Goal: Information Seeking & Learning: Check status

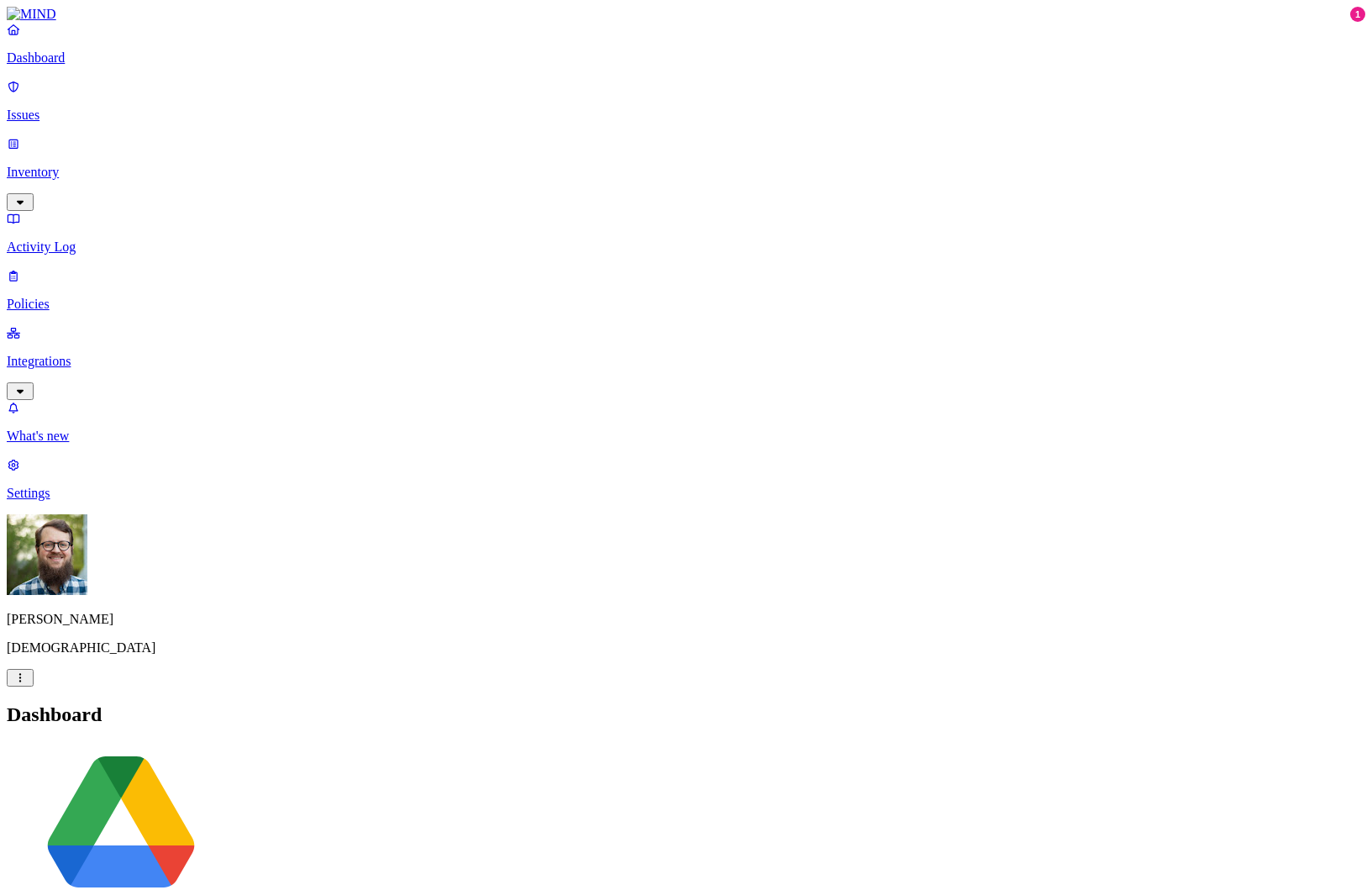
click at [151, 110] on p "Issues" at bounding box center [686, 115] width 1359 height 15
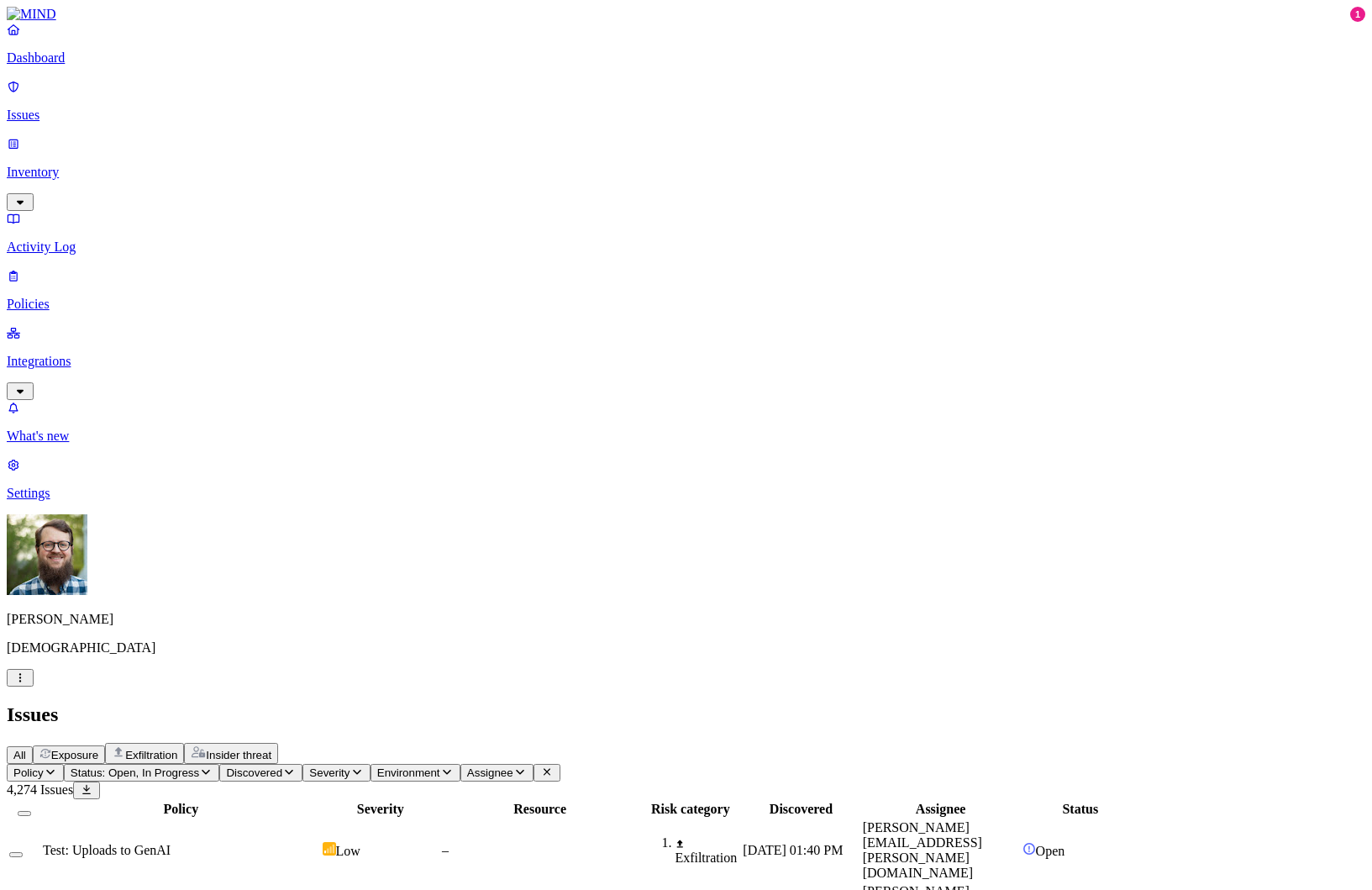
click at [319, 843] on div "Test: Uploads to GenAI" at bounding box center [181, 851] width 276 height 15
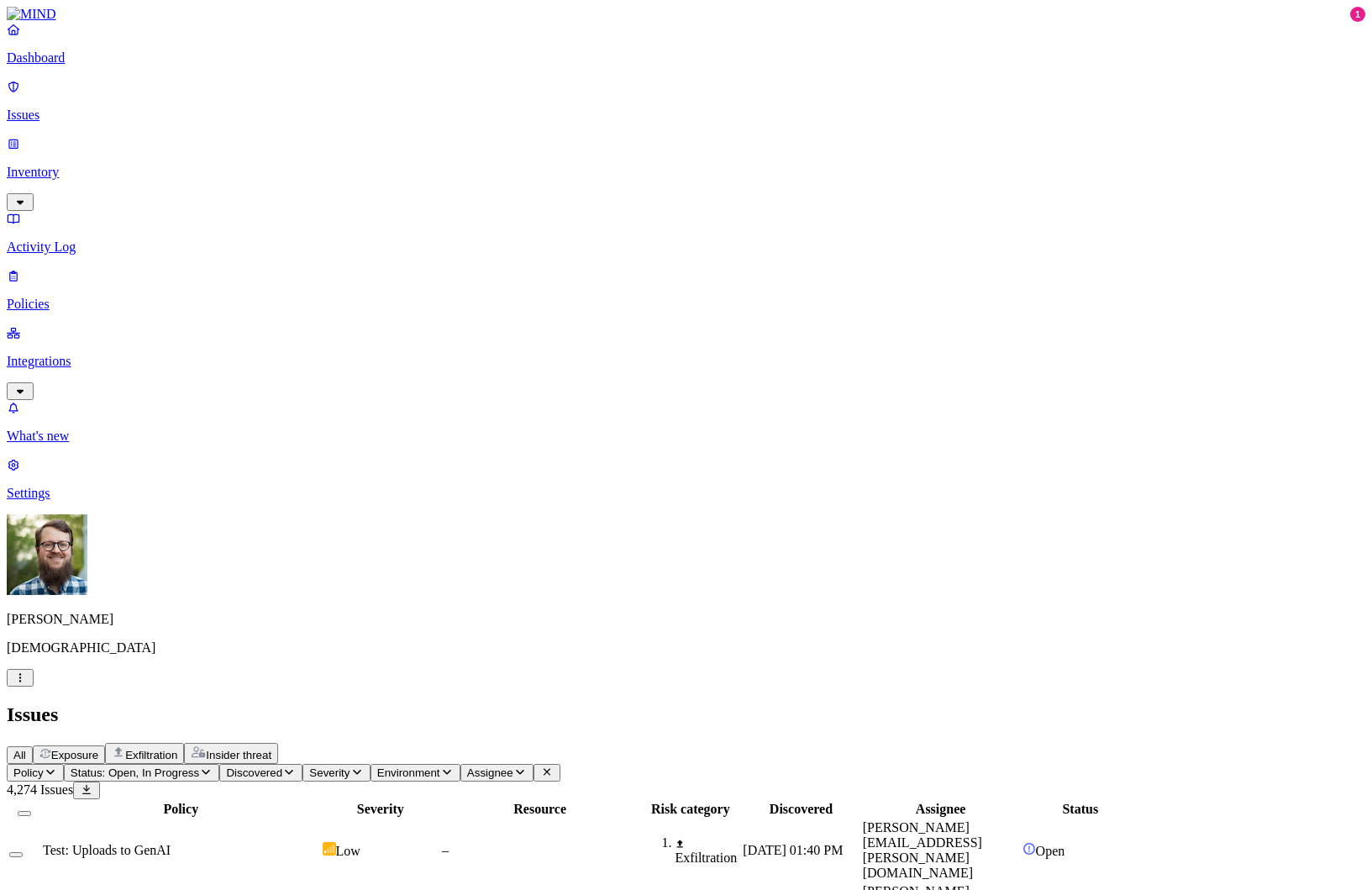
click at [77, 354] on p "Integrations" at bounding box center [686, 361] width 1359 height 15
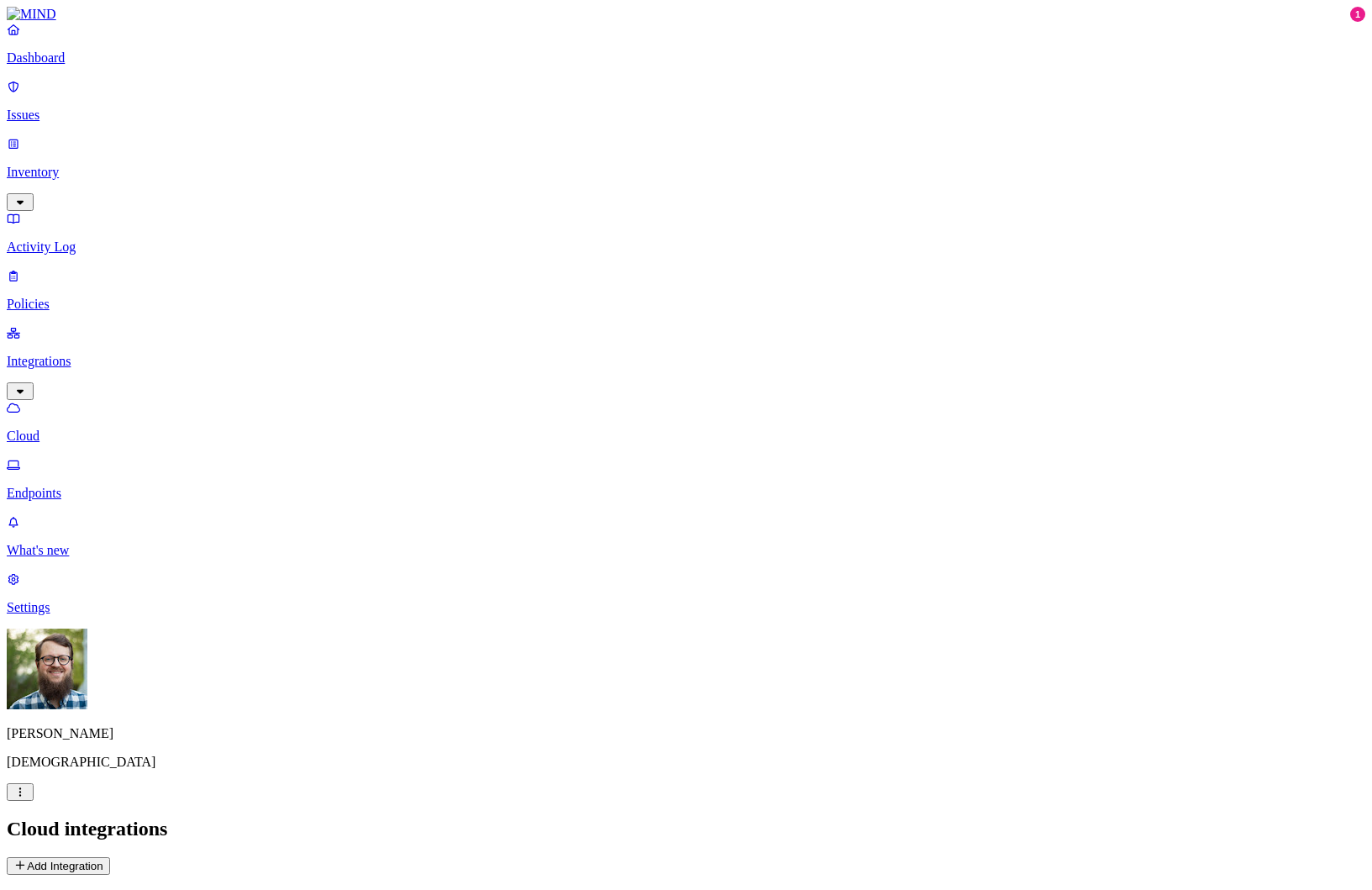
click at [110, 858] on button "Add Integration" at bounding box center [59, 866] width 104 height 18
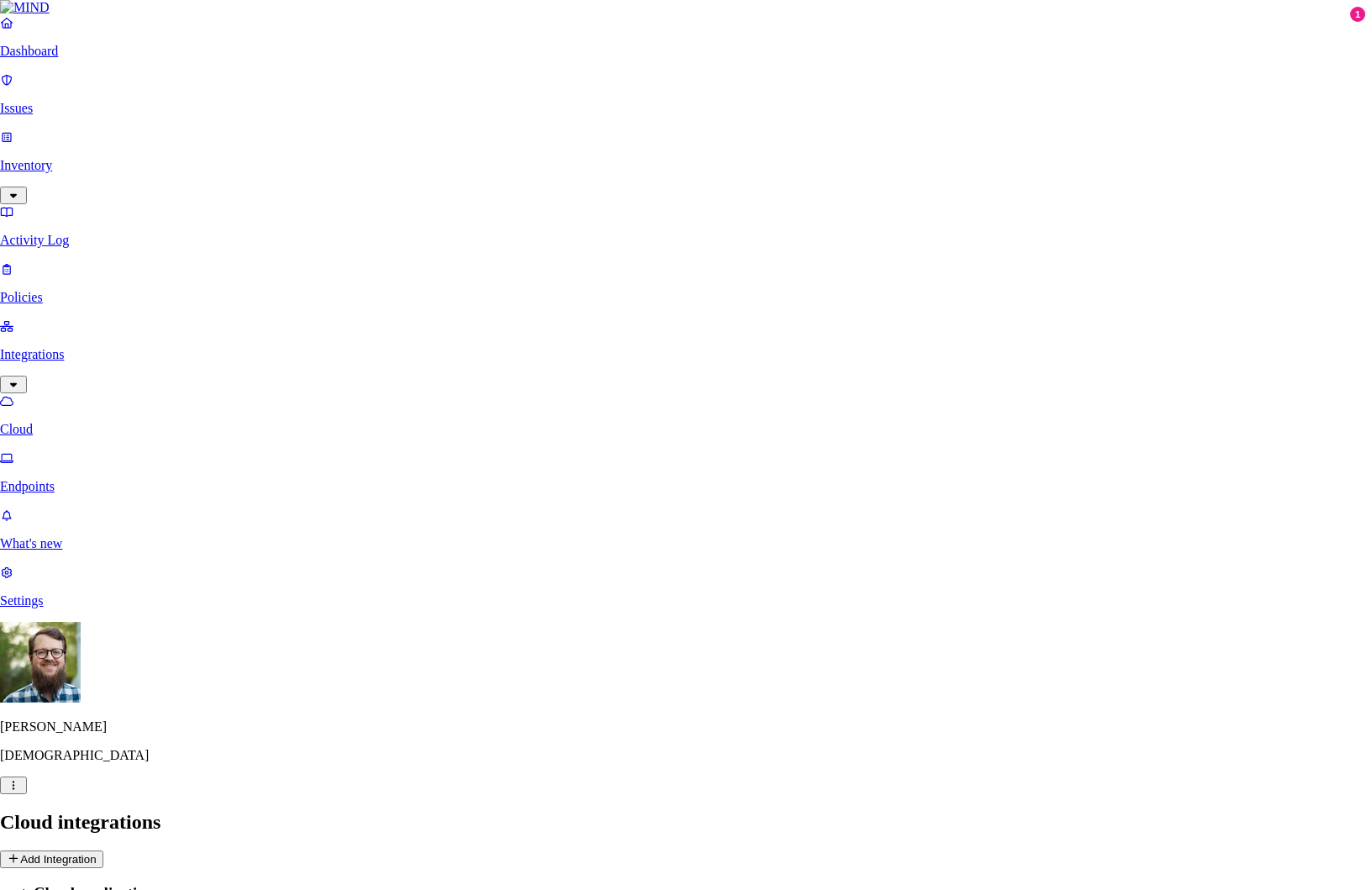
scroll to position [184, 0]
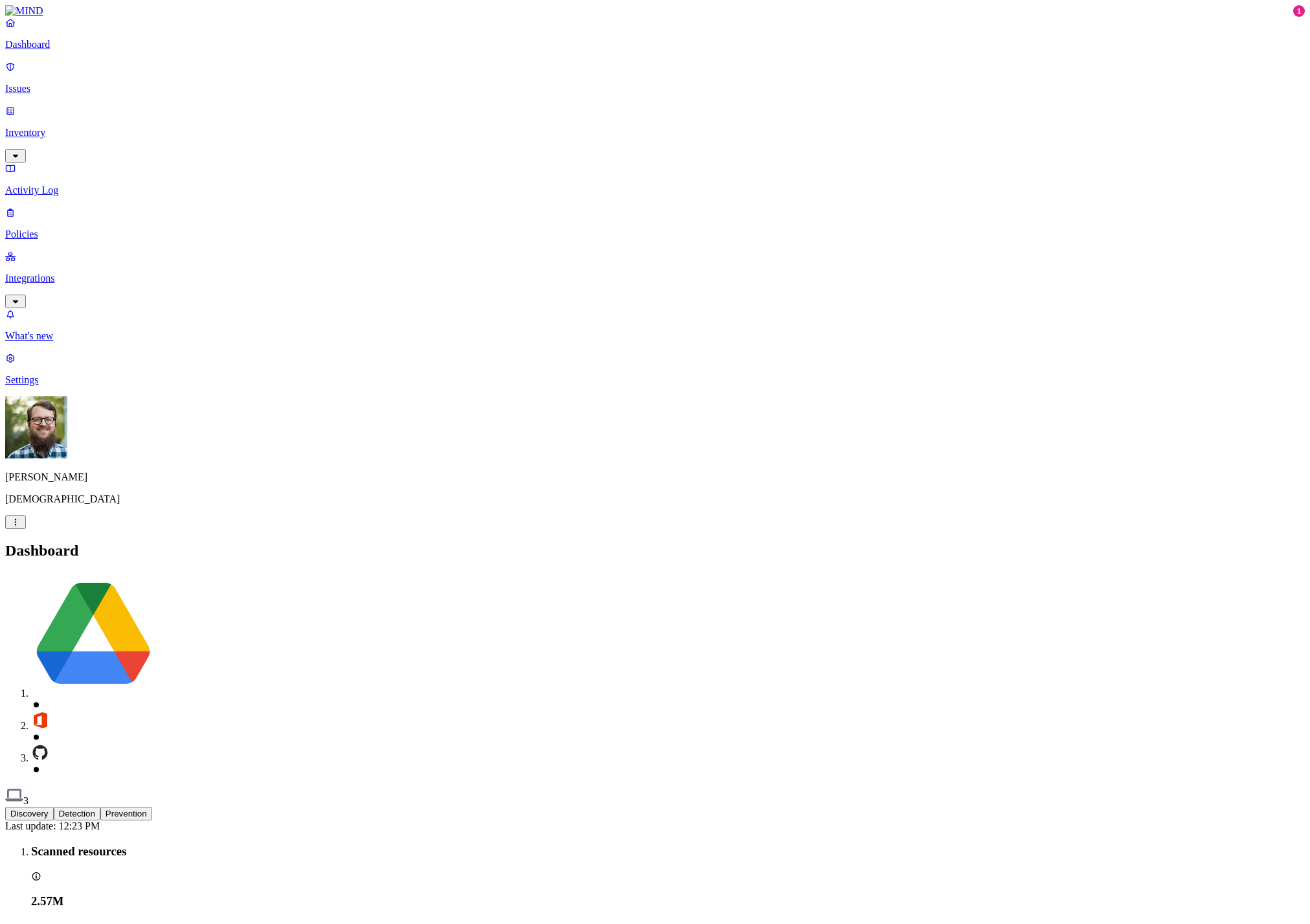
click at [68, 185] on p "Activity Log" at bounding box center [655, 190] width 1299 height 11
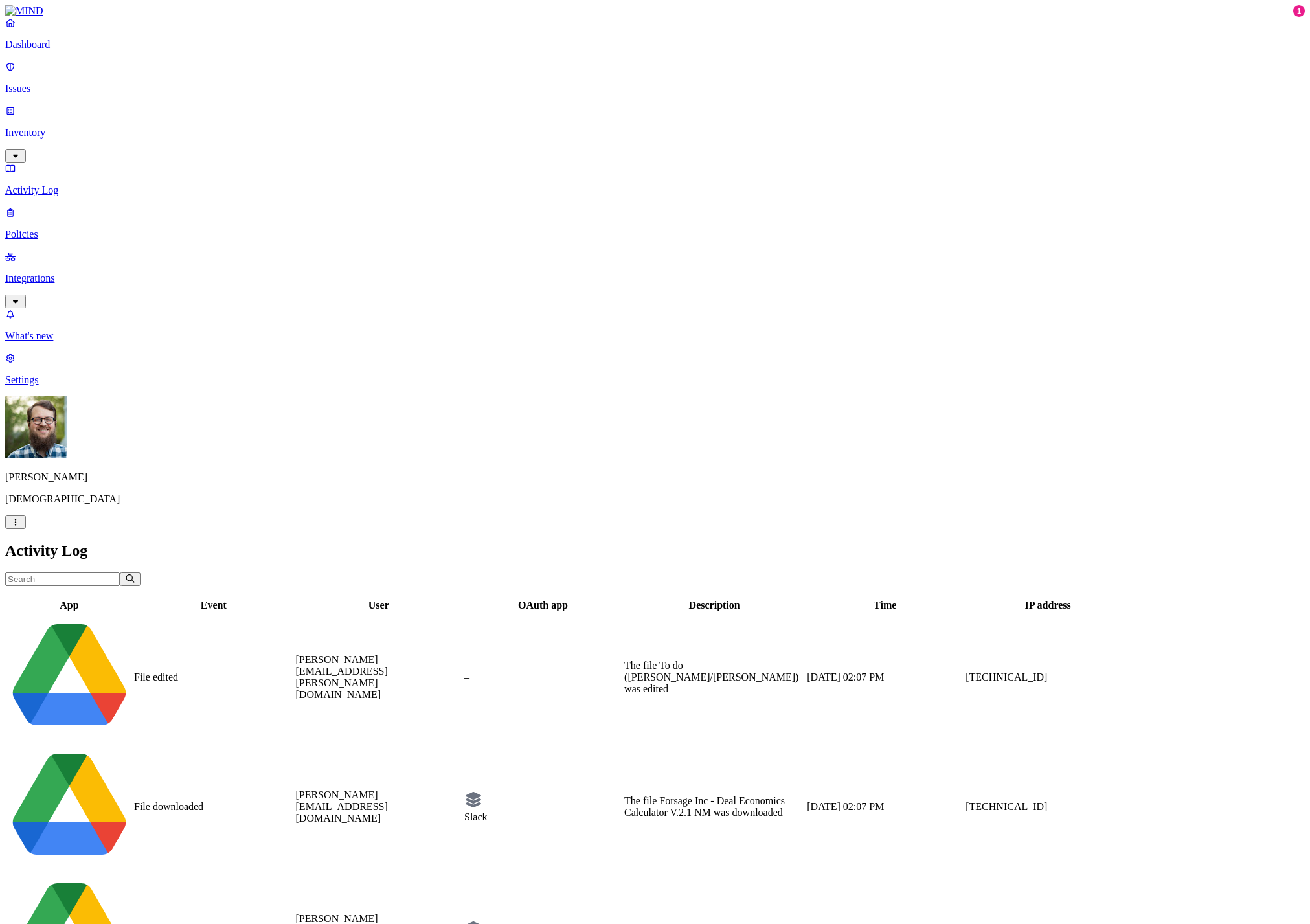
click at [120, 573] on input "text" at bounding box center [63, 579] width 115 height 14
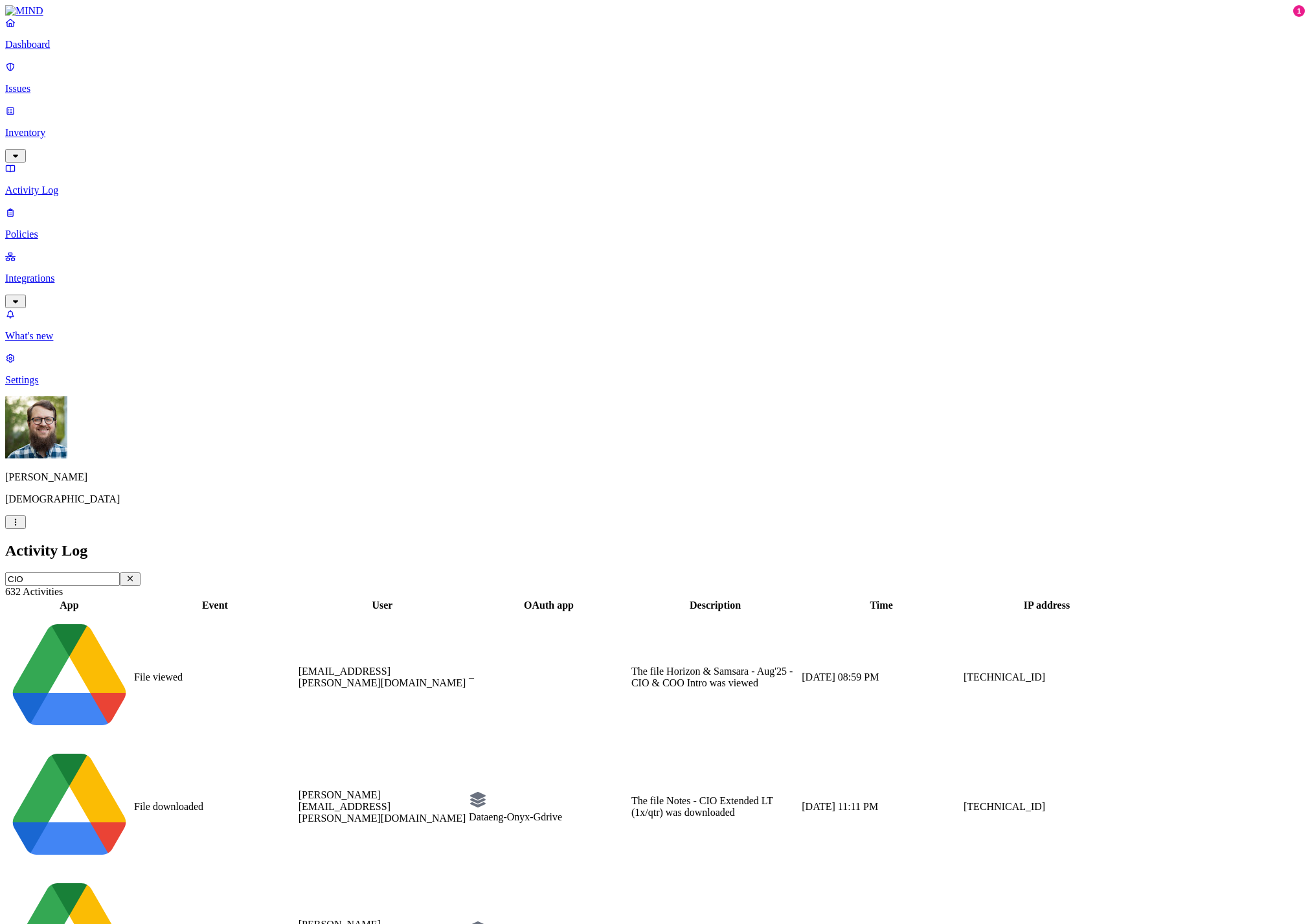
click at [120, 573] on input "CIO" at bounding box center [63, 579] width 115 height 14
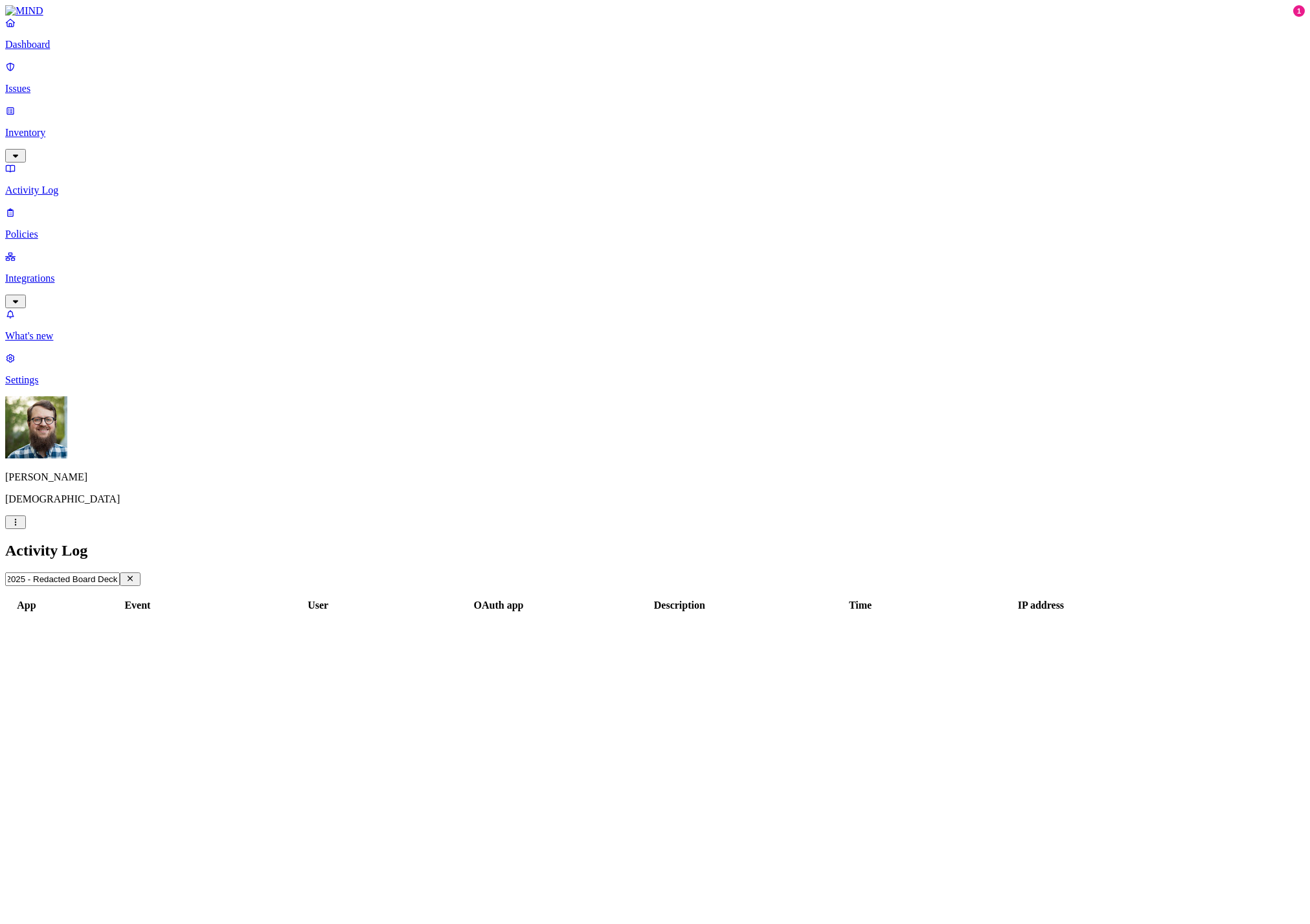
scroll to position [0, 37]
type input "Q4 FY2025 - Redacted Board Deck"
